Goal: Information Seeking & Learning: Find specific fact

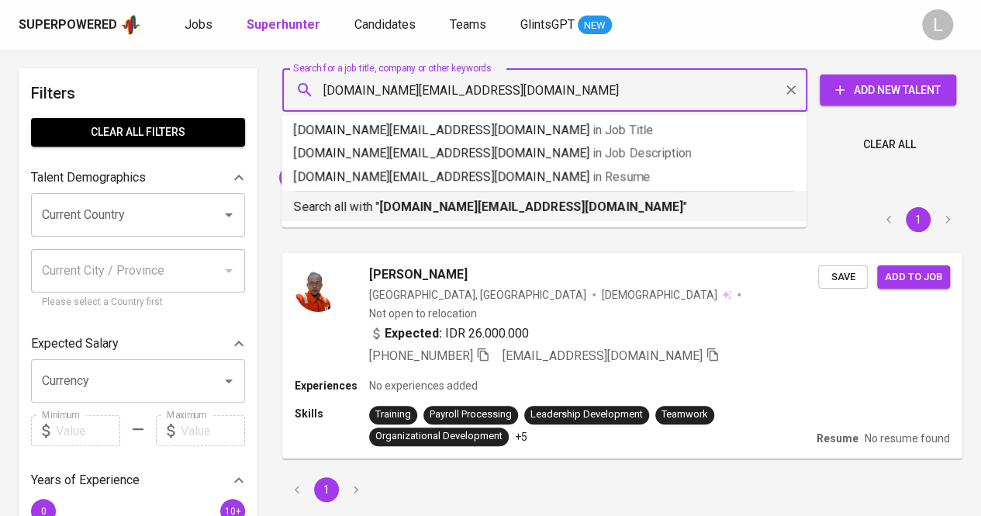
click at [481, 205] on b "[DOMAIN_NAME][EMAIL_ADDRESS][DOMAIN_NAME]" at bounding box center [531, 206] width 304 height 15
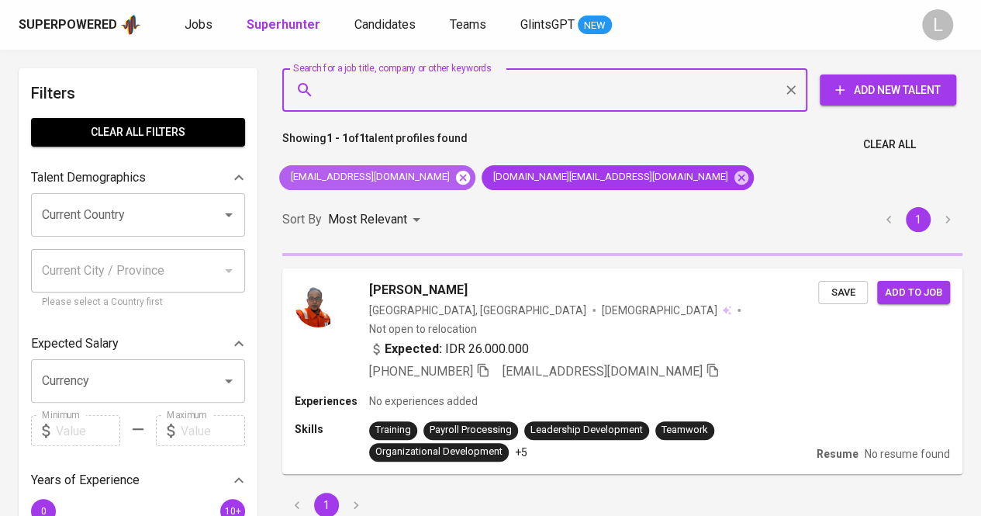
click at [456, 181] on icon at bounding box center [463, 177] width 14 height 14
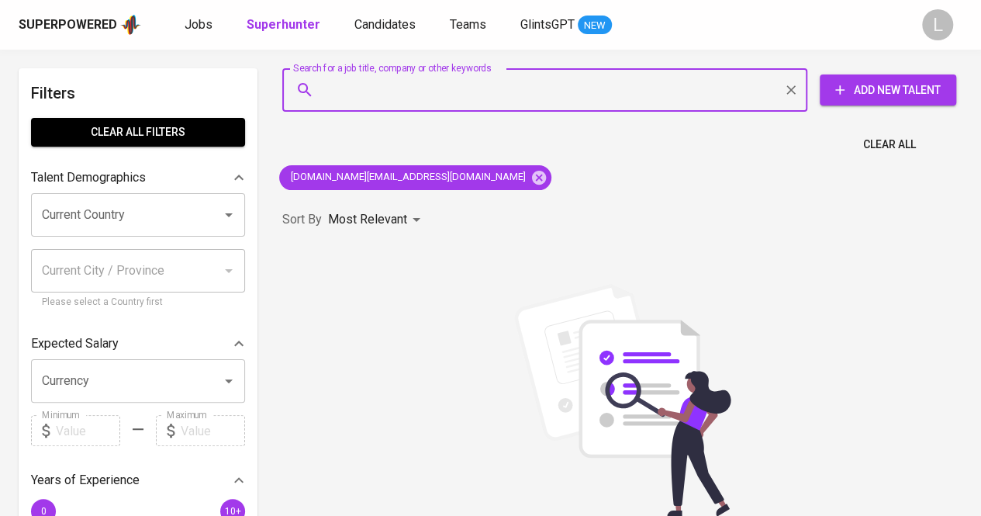
click at [403, 86] on input "Search for a job title, company or other keywords" at bounding box center [548, 89] width 457 height 29
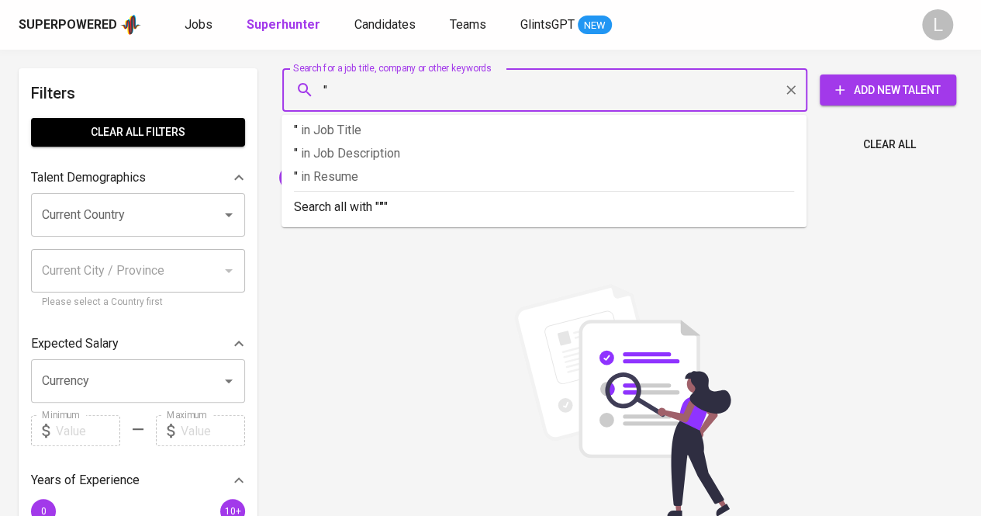
paste input "[PERSON_NAME]"
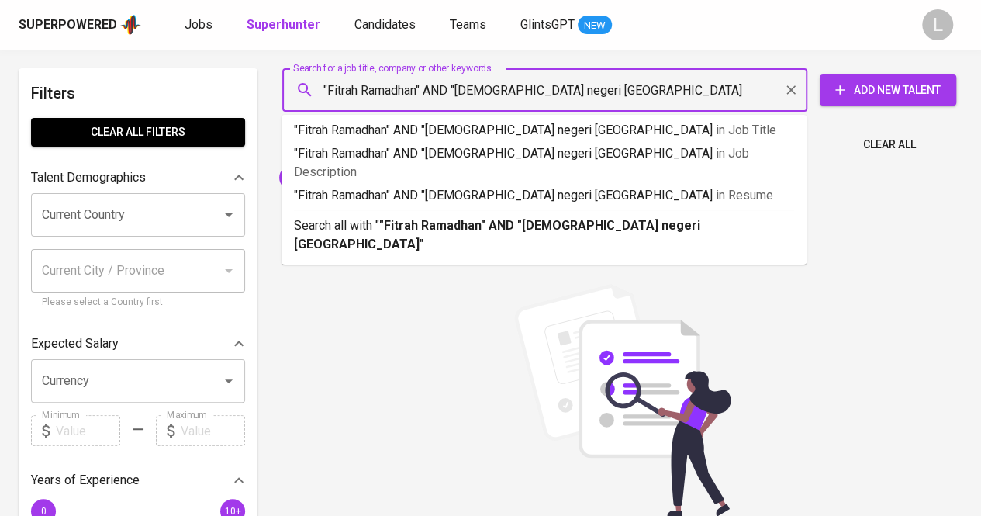
type input ""Fitrah Ramadhan" AND "[DEMOGRAPHIC_DATA] negeri [GEOGRAPHIC_DATA]""
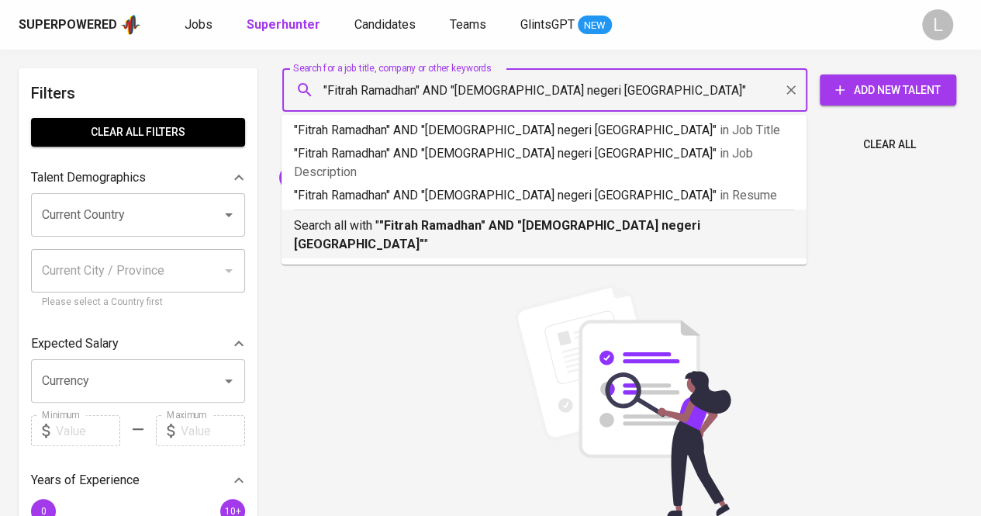
click at [403, 218] on b ""Fitrah Ramadhan" AND "[DEMOGRAPHIC_DATA] negeri [GEOGRAPHIC_DATA]"" at bounding box center [497, 234] width 406 height 33
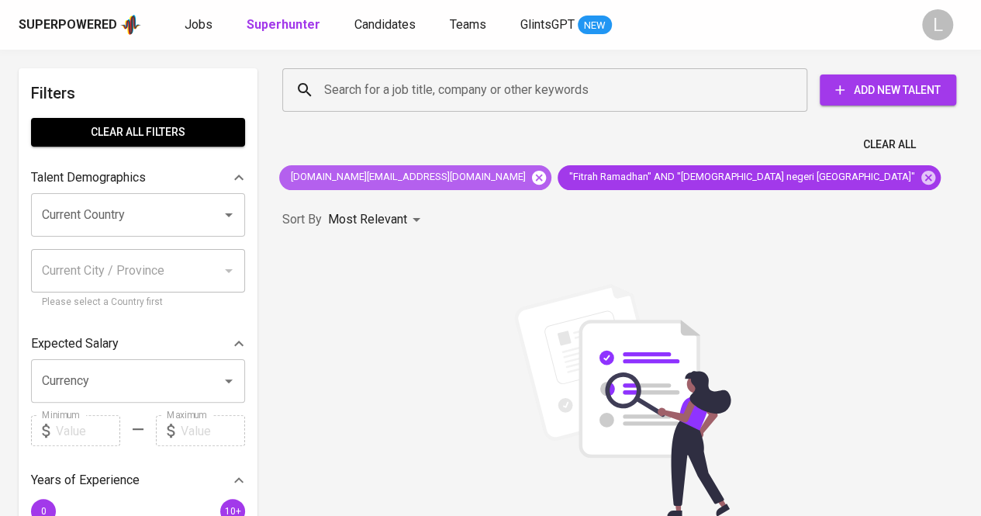
click at [530, 178] on icon at bounding box center [538, 177] width 17 height 17
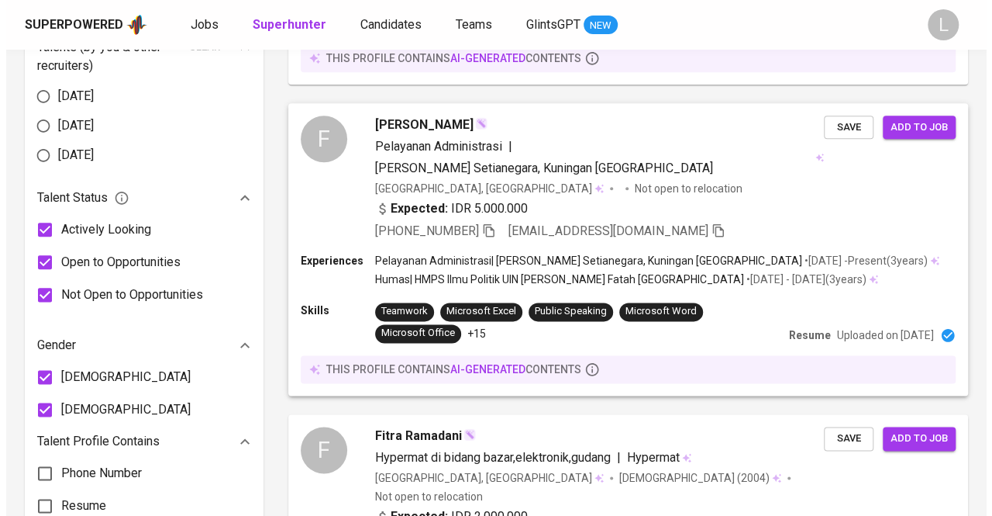
scroll to position [813, 0]
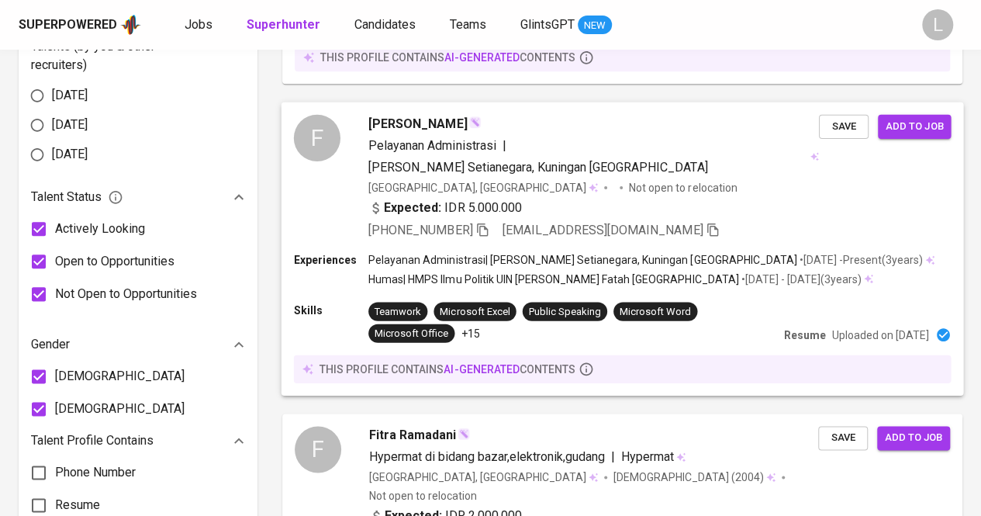
click at [383, 114] on span "[PERSON_NAME]" at bounding box center [417, 123] width 98 height 19
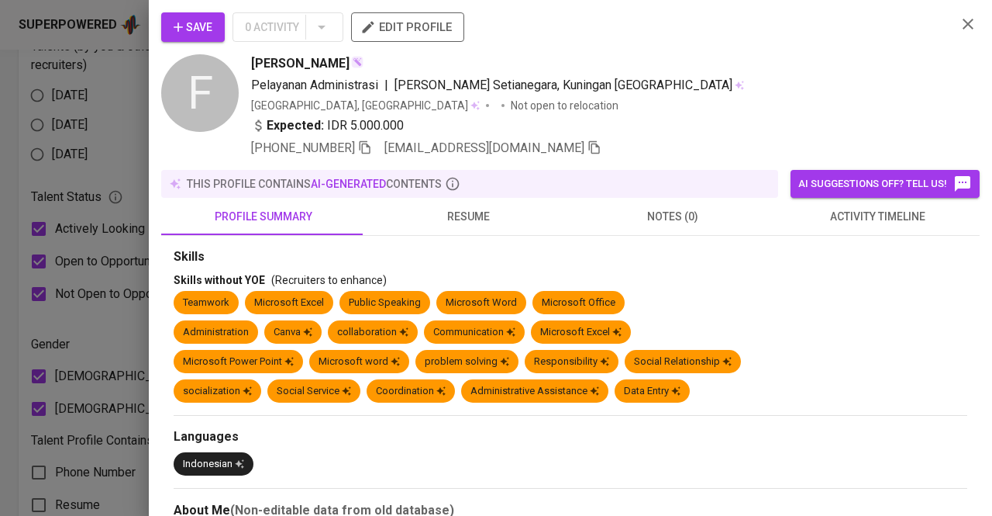
click at [444, 225] on span "resume" at bounding box center [468, 216] width 186 height 19
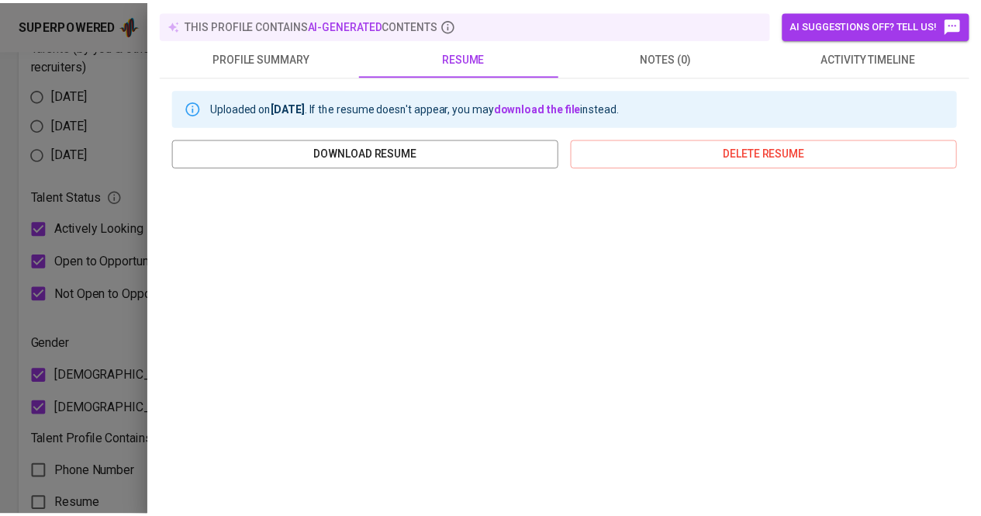
scroll to position [261, 0]
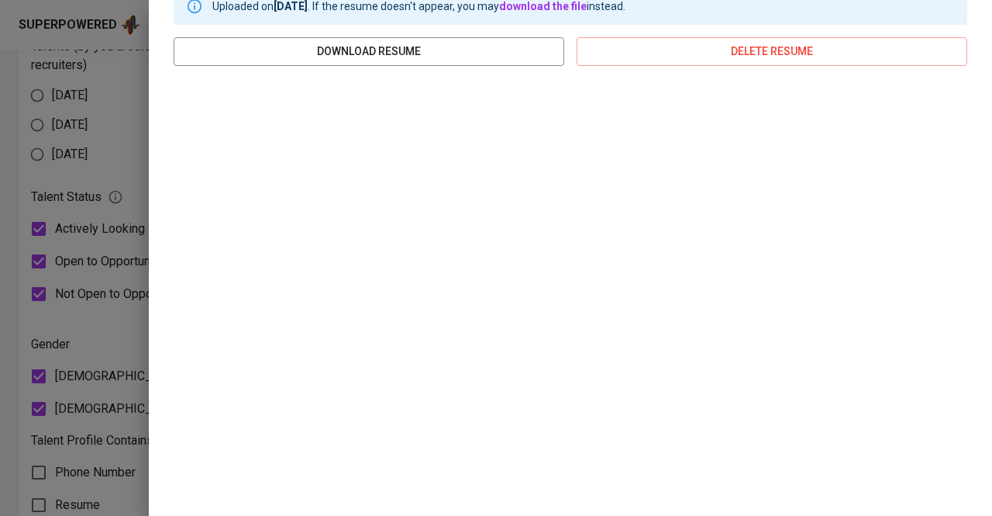
click at [102, 179] on div at bounding box center [496, 258] width 992 height 516
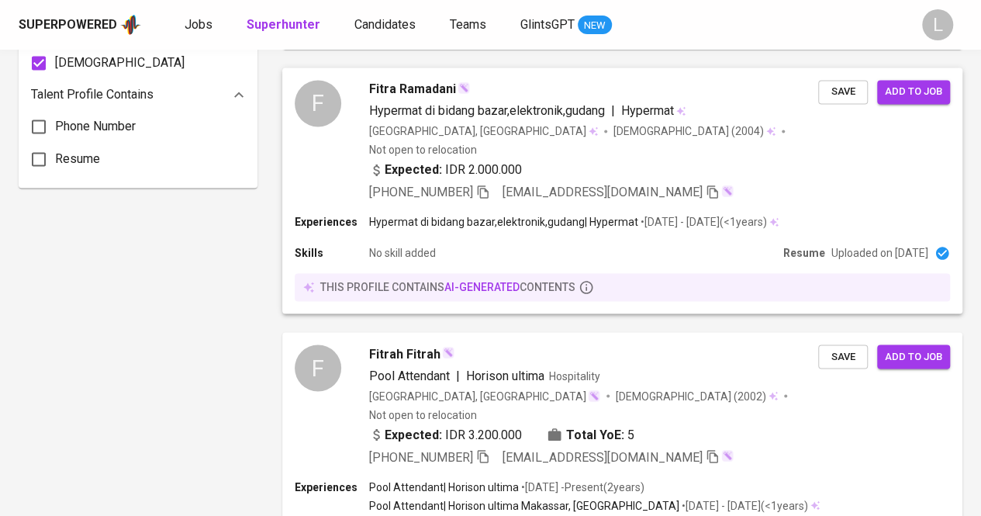
scroll to position [1178, 0]
